Goal: Task Accomplishment & Management: Manage account settings

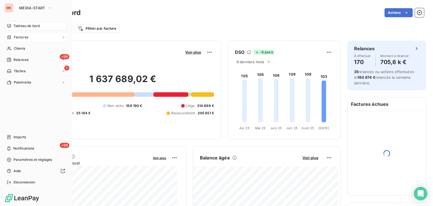
click at [10, 36] on icon at bounding box center [9, 37] width 5 height 5
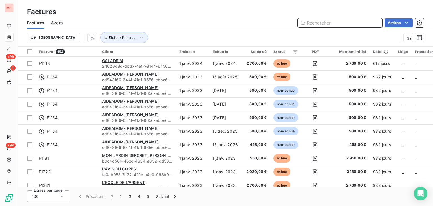
paste input "LE YAOUANQ [PERSON_NAME]"
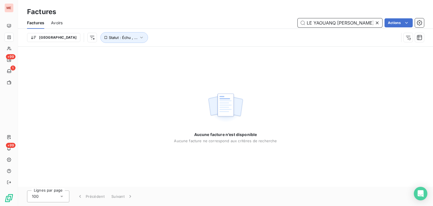
type input "LE YAOUANQ [PERSON_NAME]"
drag, startPoint x: 354, startPoint y: 23, endPoint x: 251, endPoint y: 16, distance: 102.9
click at [251, 16] on div "Factures Factures Avoirs LE YAOUANQ CYRIL Actions Trier Statut : Échu , ..." at bounding box center [225, 23] width 415 height 47
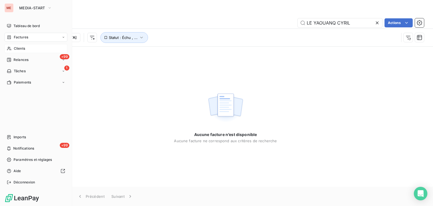
click at [9, 44] on div "Clients" at bounding box center [36, 48] width 63 height 9
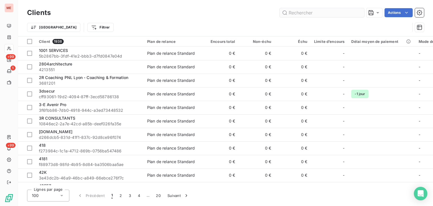
type input "F-2025-2710"
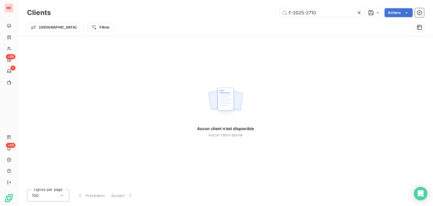
drag, startPoint x: 332, startPoint y: 12, endPoint x: 280, endPoint y: 8, distance: 52.0
click at [280, 8] on div "F-2025-2710" at bounding box center [322, 12] width 85 height 9
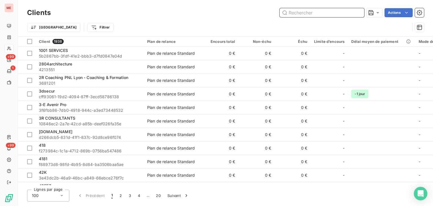
paste input "LE YAOUANQ CYRIL"
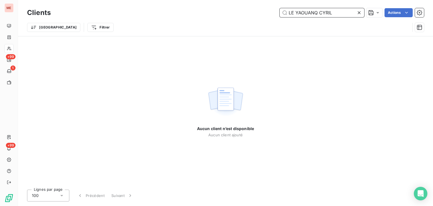
drag, startPoint x: 337, startPoint y: 12, endPoint x: 223, endPoint y: 16, distance: 113.8
click at [223, 16] on div "LE YAOUANQ CYRIL Actions" at bounding box center [241, 12] width 367 height 9
paste input "CYRIL LE YAOUANQ"
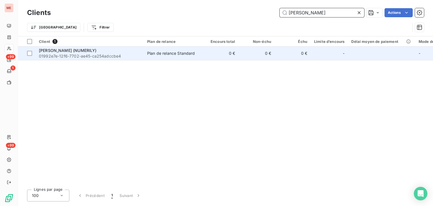
type input "CYRIL LE YAOUANQ"
click at [214, 52] on td "0 €" at bounding box center [221, 54] width 36 height 14
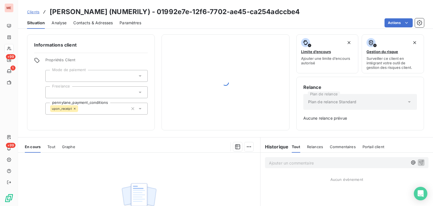
click at [227, 93] on div at bounding box center [226, 82] width 114 height 82
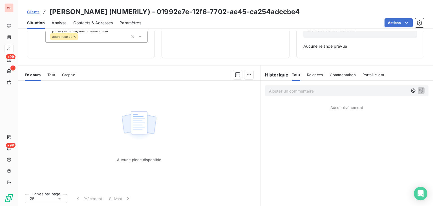
click at [137, 111] on img at bounding box center [139, 125] width 36 height 35
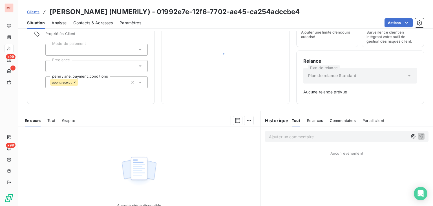
scroll to position [24, 0]
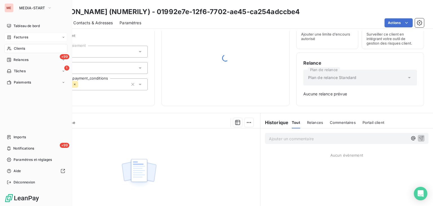
click at [13, 39] on div "Factures" at bounding box center [17, 37] width 21 height 5
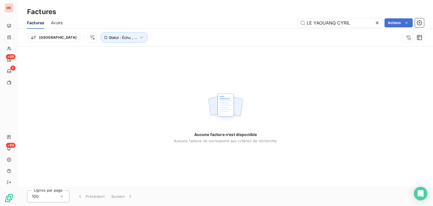
drag, startPoint x: 322, startPoint y: 21, endPoint x: 246, endPoint y: 22, distance: 75.6
click at [246, 22] on div "LE YAOUANQ CYRIL Actions" at bounding box center [246, 22] width 355 height 9
drag, startPoint x: 356, startPoint y: 21, endPoint x: 237, endPoint y: 25, distance: 119.1
click at [237, 25] on div "CYRIL LE YAOUANQ Actions" at bounding box center [246, 22] width 355 height 9
paste input "(NUMERILY)"
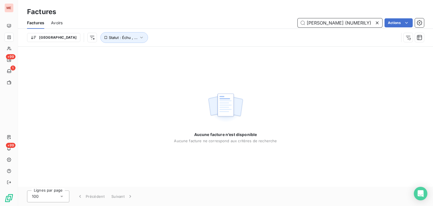
scroll to position [0, 4]
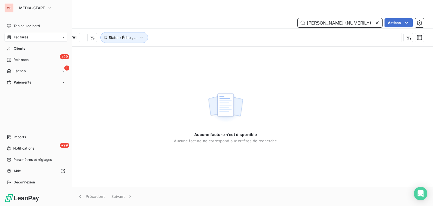
type input "CYRIL LE YAOUANQ (NUMERILY)"
click at [15, 42] on nav "Tableau de bord Factures Clients +99 Relances 1 Tâches Paiements" at bounding box center [36, 53] width 63 height 65
click at [35, 50] on div "Clients" at bounding box center [36, 48] width 63 height 9
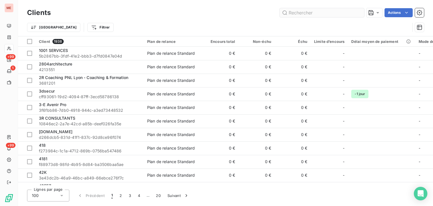
type input "CYRIL LE YAOUANQ (NUMERILY)"
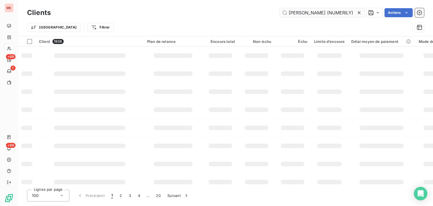
scroll to position [0, 4]
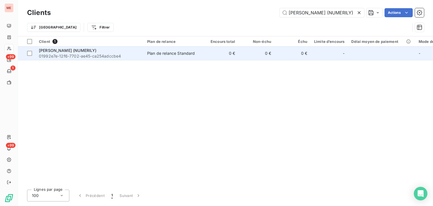
type input "[PERSON_NAME] (NUMERILY)"
click at [196, 56] on span "Plan de relance Standard" at bounding box center [173, 54] width 52 height 6
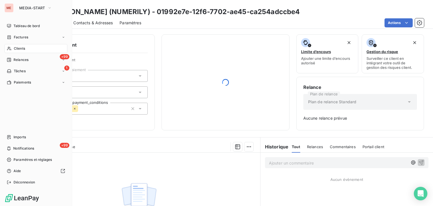
click at [0, 49] on div "ME MEDIA-START Tableau de bord Factures Clients +99 Relances 1 Tâches Paiements…" at bounding box center [36, 103] width 72 height 206
click at [14, 51] on div "Clients" at bounding box center [36, 48] width 63 height 9
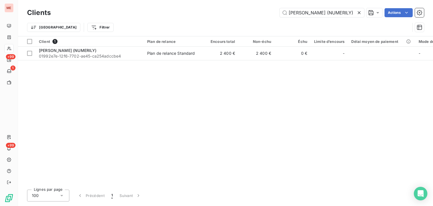
click at [225, 62] on div "Client 1 Plan de relance Encours total Non-échu Échu Limite d’encours Délai moy…" at bounding box center [225, 110] width 415 height 149
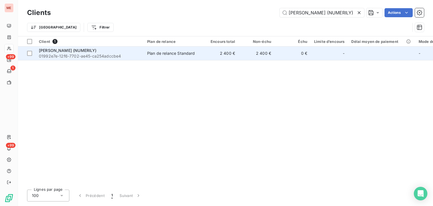
click at [220, 58] on td "2 400 €" at bounding box center [221, 54] width 36 height 14
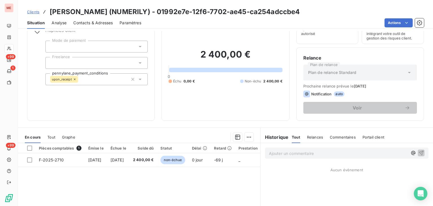
scroll to position [30, 0]
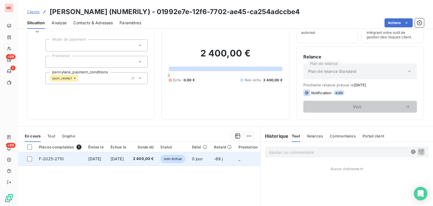
click at [211, 162] on td "0 jour" at bounding box center [200, 159] width 22 height 14
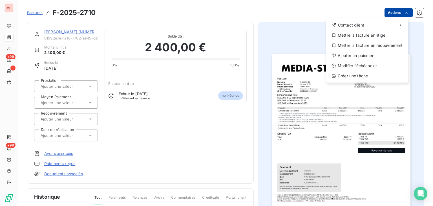
click at [390, 8] on html "ME +99 1 +99 Factures F-2025-2710 Actions Contact client Mettre la facture en l…" at bounding box center [216, 103] width 433 height 206
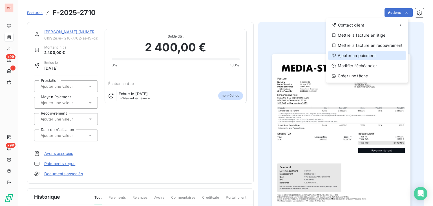
click at [363, 54] on div "Ajouter un paiement" at bounding box center [367, 55] width 78 height 9
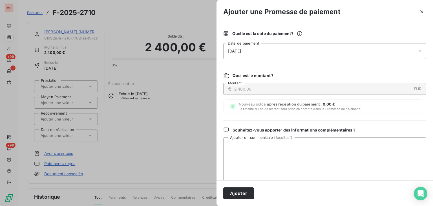
click at [241, 50] on span "10/09/2025" at bounding box center [234, 51] width 13 height 5
click at [352, 73] on div "Quel est le montant ?" at bounding box center [324, 76] width 203 height 6
click at [425, 10] on button "button" at bounding box center [422, 11] width 9 height 9
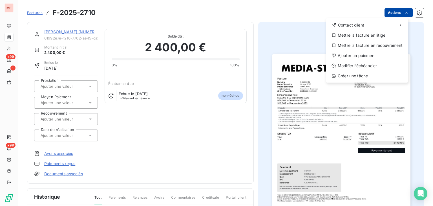
click at [389, 14] on html "ME +99 1 +99 Factures F-2025-2710 Actions Contact client Mettre la facture en l…" at bounding box center [216, 103] width 433 height 206
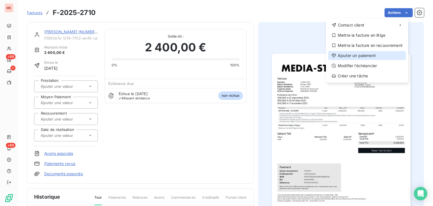
click at [369, 57] on div "Ajouter un paiement" at bounding box center [367, 55] width 78 height 9
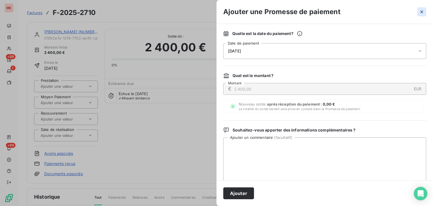
click at [418, 15] on button "button" at bounding box center [422, 11] width 9 height 9
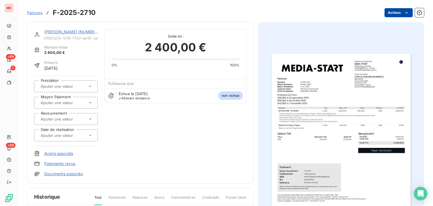
click at [388, 17] on html "ME +99 1 +99 Factures F-2025-2710 Actions CYRIL LE YAOUANQ (NUMERILY) 01992e7e-…" at bounding box center [216, 103] width 433 height 206
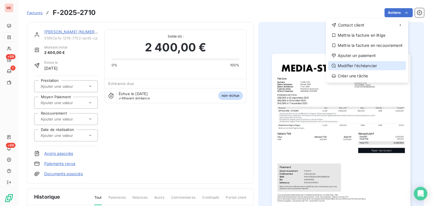
click at [366, 68] on div "Modifier l’échéancier" at bounding box center [367, 65] width 78 height 9
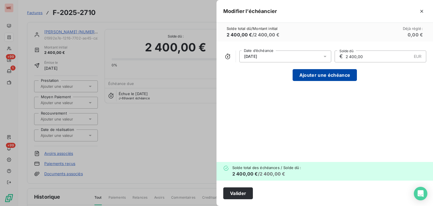
click at [331, 76] on button "Ajouter une échéance" at bounding box center [325, 75] width 64 height 12
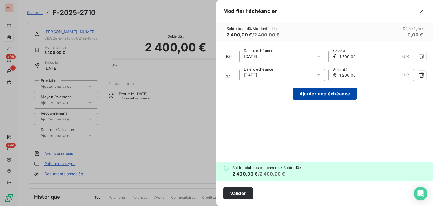
click at [331, 76] on div "€ 1 200,00 EUR Solde dû" at bounding box center [372, 75] width 86 height 12
click at [304, 97] on button "Ajouter une échéance" at bounding box center [325, 94] width 64 height 12
type input "800,00"
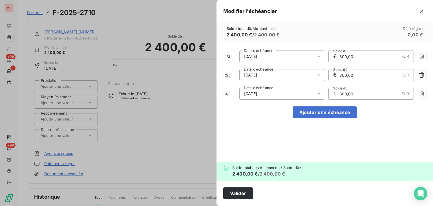
click at [262, 90] on div "17/01/2026" at bounding box center [283, 94] width 86 height 12
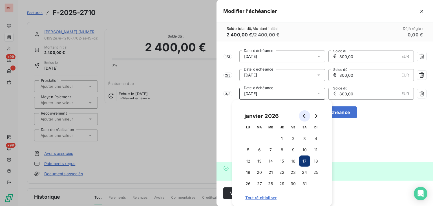
click at [300, 115] on button "Go to previous month" at bounding box center [304, 115] width 11 height 11
click at [249, 172] on button "17" at bounding box center [248, 172] width 11 height 11
click at [177, 124] on div at bounding box center [216, 103] width 433 height 206
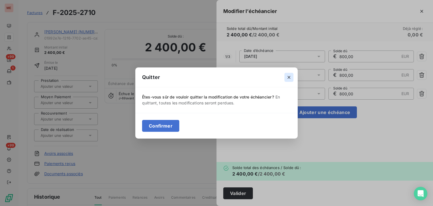
click at [291, 75] on icon "button" at bounding box center [289, 77] width 6 height 6
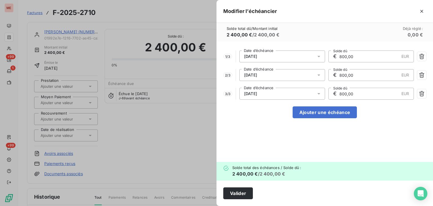
click at [280, 56] on div "17/11/2025" at bounding box center [283, 57] width 86 height 12
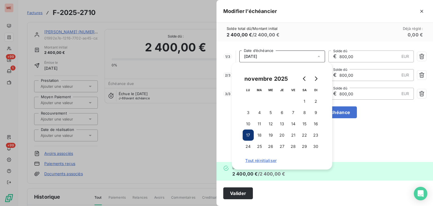
click at [296, 78] on div "novembre 2025" at bounding box center [282, 78] width 79 height 11
click at [313, 78] on button "Go to next month" at bounding box center [315, 78] width 11 height 11
click at [298, 77] on div "décembre 2025" at bounding box center [282, 78] width 79 height 11
click at [306, 79] on icon "Go to previous month" at bounding box center [304, 78] width 5 height 5
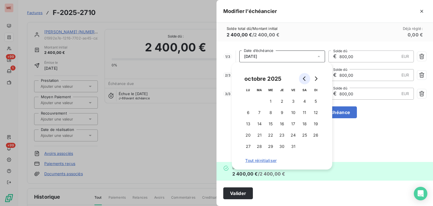
click at [306, 79] on icon "Go to previous month" at bounding box center [304, 78] width 5 height 5
click at [250, 135] on button "22" at bounding box center [248, 135] width 11 height 11
click at [325, 41] on div "Solde total dû / Montant initial 2 400,00 € / 2 400,00 € Déjà réglé : 0,00 €" at bounding box center [325, 32] width 217 height 19
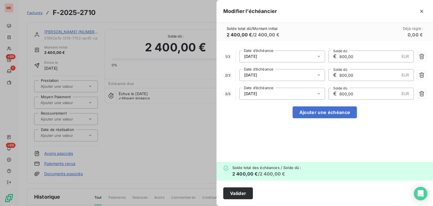
click at [275, 76] on div "17/11/2025" at bounding box center [283, 75] width 86 height 12
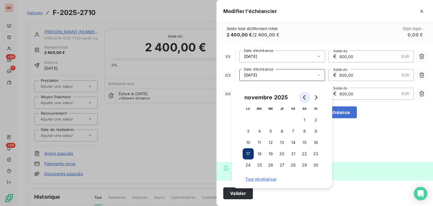
click at [306, 100] on button "Go to previous month" at bounding box center [304, 97] width 11 height 11
click at [248, 153] on button "20" at bounding box center [248, 153] width 11 height 11
click at [383, 100] on div "1 / 3 22/09/2025 Date d’échéance € 800,00 EUR Solde dû 2 / 3 20/10/2025 Date d’…" at bounding box center [325, 101] width 217 height 120
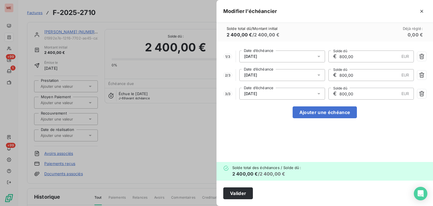
click at [280, 89] on div "17/12/2025" at bounding box center [283, 94] width 86 height 12
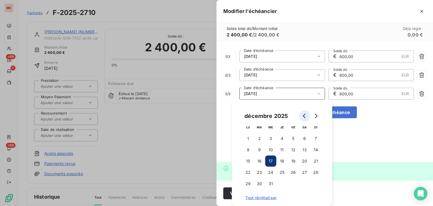
click at [305, 114] on icon "Go to previous month" at bounding box center [304, 116] width 3 height 5
click at [249, 172] on button "17" at bounding box center [248, 172] width 11 height 11
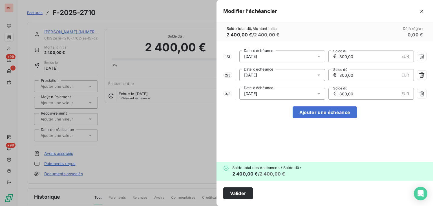
click at [367, 93] on input "800,00" at bounding box center [369, 93] width 60 height 11
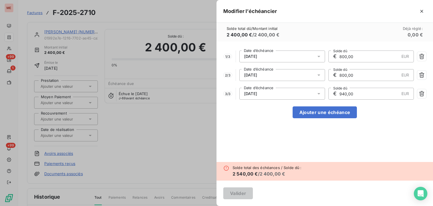
type input "940,00"
click at [353, 75] on input "800,00" at bounding box center [369, 74] width 60 height 11
type input "960,00"
click at [357, 59] on input "800,00" at bounding box center [369, 56] width 60 height 11
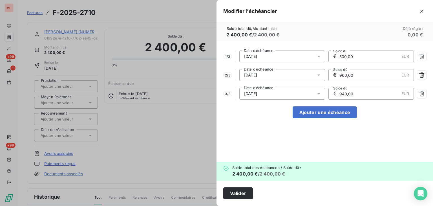
type input "500,00"
click at [252, 111] on div "1 / 3 22/09/2025 Date d’échéance € 500,00 EUR Solde dû 2 / 3 20/10/2025 Date d’…" at bounding box center [325, 101] width 217 height 120
click at [237, 194] on button "Valider" at bounding box center [238, 193] width 30 height 12
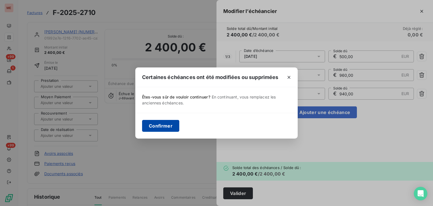
click at [158, 121] on button "Confirmer" at bounding box center [160, 126] width 37 height 12
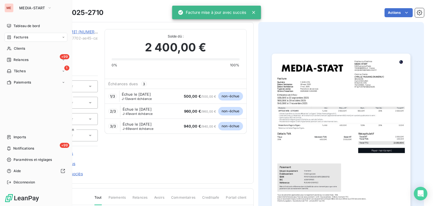
click at [15, 37] on span "Factures" at bounding box center [21, 37] width 14 height 5
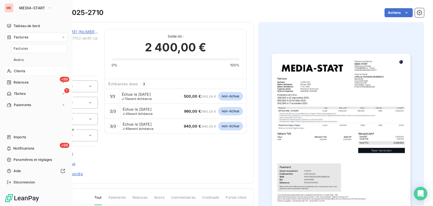
click at [34, 72] on div "Clients" at bounding box center [36, 71] width 63 height 9
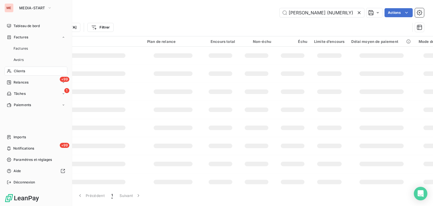
scroll to position [0, 4]
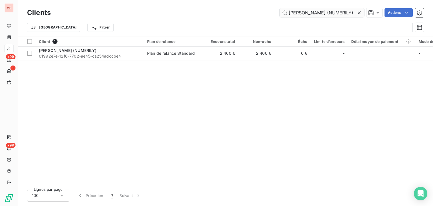
click at [314, 10] on input "CYRIL LE YAOUANQ (NUMERILY)" at bounding box center [322, 12] width 85 height 9
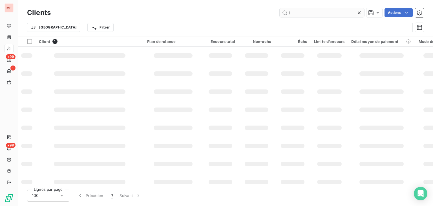
scroll to position [0, 0]
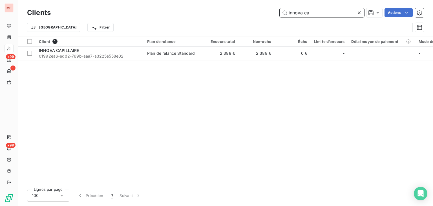
drag, startPoint x: 321, startPoint y: 14, endPoint x: 243, endPoint y: 15, distance: 78.7
click at [243, 15] on div "innova ca Actions" at bounding box center [241, 12] width 367 height 9
paste input "INNOVA CAPILLAIRE"
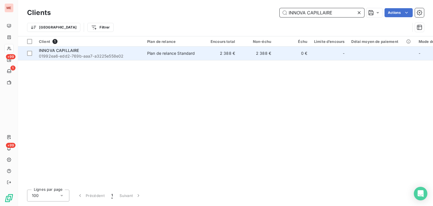
type input "INNOVA CAPILLAIRE"
click at [260, 51] on td "2 388 €" at bounding box center [257, 54] width 36 height 14
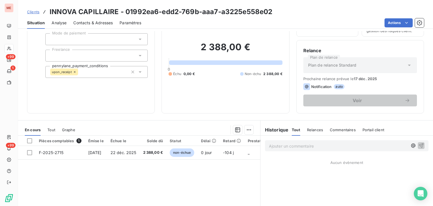
scroll to position [38, 0]
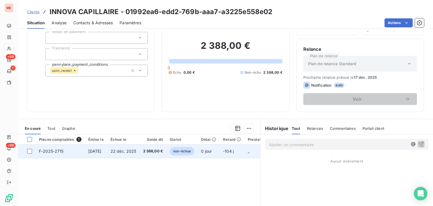
click at [154, 149] on span "2 388,00 €" at bounding box center [153, 151] width 20 height 6
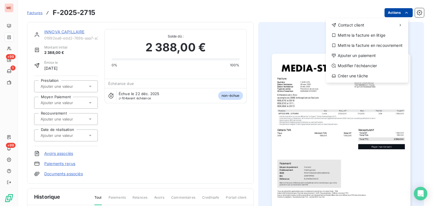
click at [391, 11] on html "ME +99 1 +99 Factures F-2025-2715 Actions Contact client Mettre la facture en l…" at bounding box center [216, 103] width 433 height 206
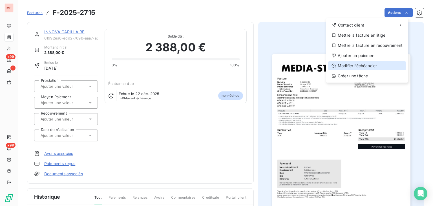
click at [359, 64] on div "Modifier l’échéancier" at bounding box center [367, 65] width 78 height 9
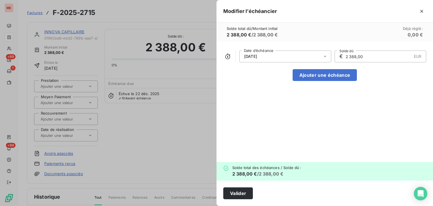
click at [277, 57] on div "22/12/2025" at bounding box center [286, 57] width 92 height 12
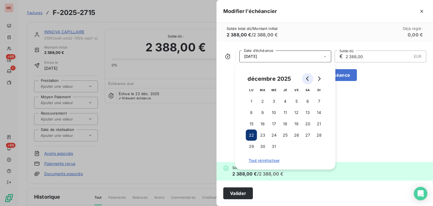
click at [303, 76] on button "Go to previous month" at bounding box center [307, 78] width 11 height 11
click at [260, 112] on button "9" at bounding box center [262, 112] width 11 height 11
click at [387, 78] on div "09/09/2025 Date d’échéance € 2 388,00 EUR Solde dû Ajouter une échéance" at bounding box center [325, 101] width 217 height 120
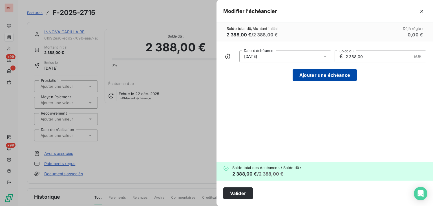
click at [341, 76] on button "Ajouter une échéance" at bounding box center [325, 75] width 64 height 12
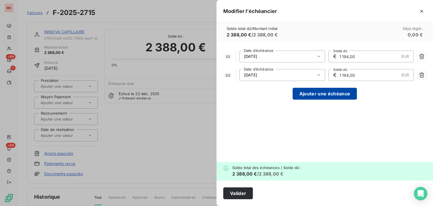
click at [340, 93] on button "Ajouter une échéance" at bounding box center [325, 94] width 64 height 12
type input "796,00"
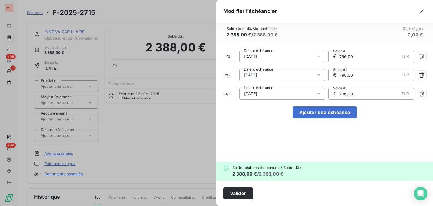
click at [328, 102] on div "1 / 3 09/09/2025 Date d’échéance € 796,00 EUR Solde dû 2 / 3 09/10/2025 Date d’…" at bounding box center [325, 101] width 217 height 120
click at [330, 115] on button "Ajouter une échéance" at bounding box center [325, 112] width 64 height 12
type input "597,00"
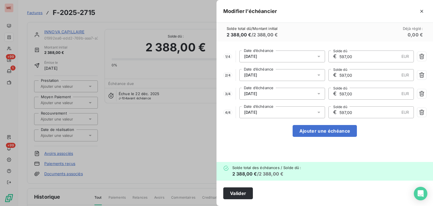
drag, startPoint x: 357, startPoint y: 54, endPoint x: 334, endPoint y: 56, distance: 23.0
click at [334, 56] on div "€ 597,00 EUR Solde dû" at bounding box center [372, 57] width 86 height 12
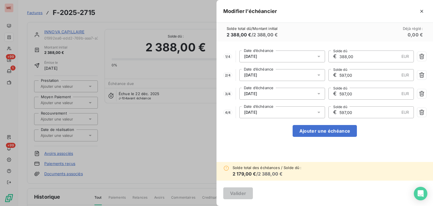
type input "388,00"
click at [356, 72] on input "597,00" at bounding box center [369, 74] width 60 height 11
type input "666,67"
click at [351, 91] on input "597,00" at bounding box center [369, 93] width 60 height 11
drag, startPoint x: 354, startPoint y: 93, endPoint x: 328, endPoint y: 94, distance: 26.8
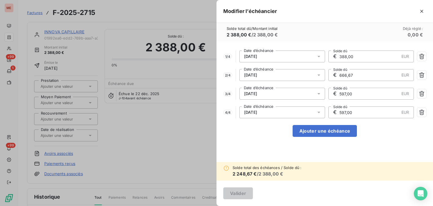
click at [328, 94] on div "3 / 4 09/11/2025 Date d’échéance € 597,00 EUR Solde dû" at bounding box center [324, 94] width 203 height 12
type input "666,67"
click at [360, 112] on input "597,00" at bounding box center [369, 112] width 60 height 11
click at [361, 113] on input "597,00" at bounding box center [369, 112] width 60 height 11
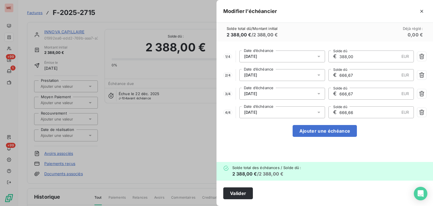
type input "666,66"
click at [267, 114] on div "09/12/2025" at bounding box center [283, 112] width 86 height 12
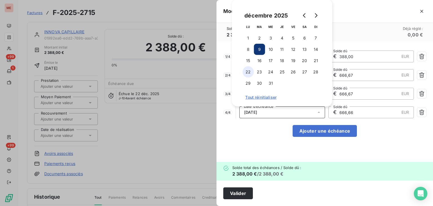
click at [250, 70] on button "22" at bounding box center [248, 71] width 11 height 11
click at [265, 126] on div "1 / 4 09/09/2025 Date d’échéance € 388,00 EUR Solde dû 2 / 4 09/10/2025 Date d’…" at bounding box center [325, 101] width 217 height 120
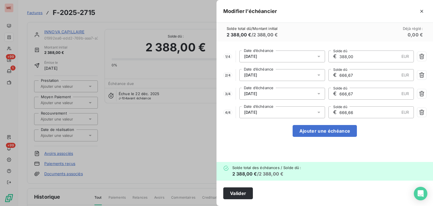
click at [257, 95] on span "09/11/2025" at bounding box center [250, 93] width 13 height 5
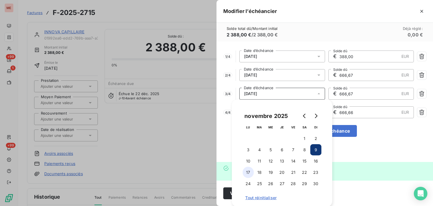
click at [249, 173] on button "17" at bounding box center [248, 172] width 11 height 11
click at [257, 77] on span "09/10/2025" at bounding box center [250, 75] width 13 height 5
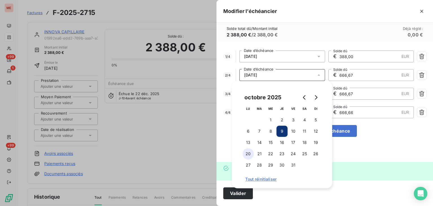
click at [247, 154] on button "20" at bounding box center [248, 153] width 11 height 11
click at [308, 39] on div "Solde total dû / Montant initial 2 388,00 € / 2 388,00 € Déjà réglé : 0,00 €" at bounding box center [325, 32] width 217 height 19
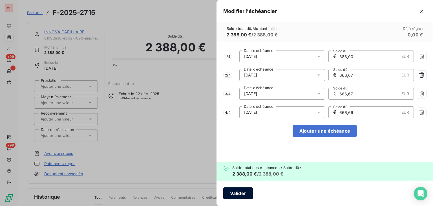
click at [240, 188] on button "Valider" at bounding box center [238, 193] width 30 height 12
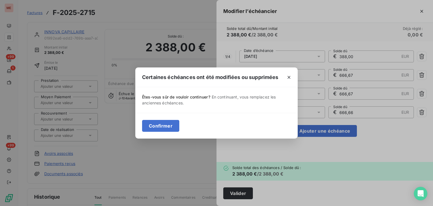
click at [164, 118] on div "Confirmer" at bounding box center [216, 126] width 163 height 26
click at [168, 126] on button "Confirmer" at bounding box center [160, 126] width 37 height 12
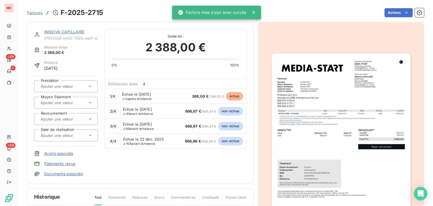
click at [156, 159] on div "INNOVA CAPILLAIRE 01992ea6-edd2-769b-aaa7-a3225e558e02 Montant initial 2 388,00…" at bounding box center [140, 103] width 213 height 148
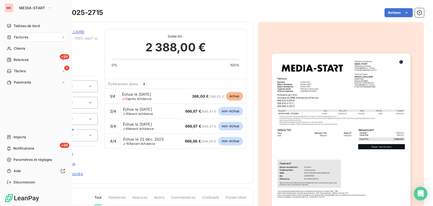
click at [23, 40] on span "Factures" at bounding box center [21, 37] width 14 height 5
click at [18, 72] on span "Clients" at bounding box center [19, 71] width 11 height 5
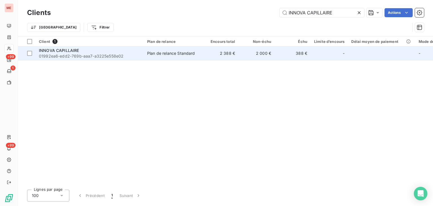
click at [260, 51] on td "2 000 €" at bounding box center [257, 54] width 36 height 14
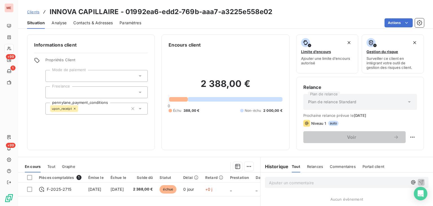
scroll to position [38, 0]
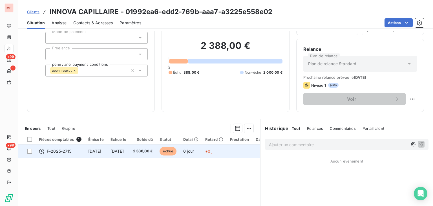
click at [220, 152] on td "+0 j" at bounding box center [214, 151] width 25 height 14
